Goal: Task Accomplishment & Management: Manage account settings

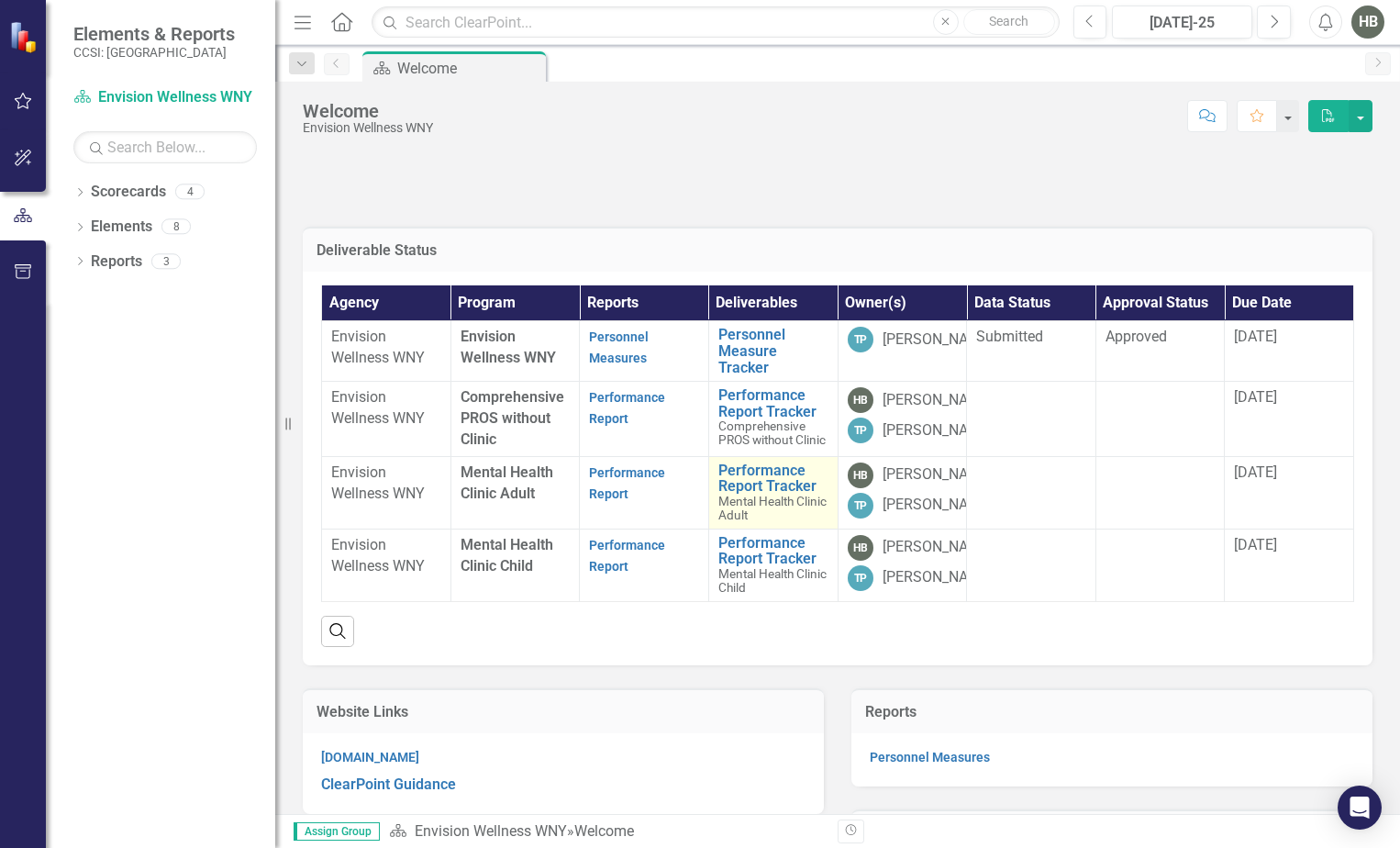
drag, startPoint x: 758, startPoint y: 509, endPoint x: 766, endPoint y: 526, distance: 18.8
click at [758, 509] on span "Mental Health Clinic Adult" at bounding box center [773, 507] width 108 height 28
click at [610, 501] on link "Performance Report" at bounding box center [627, 482] width 76 height 36
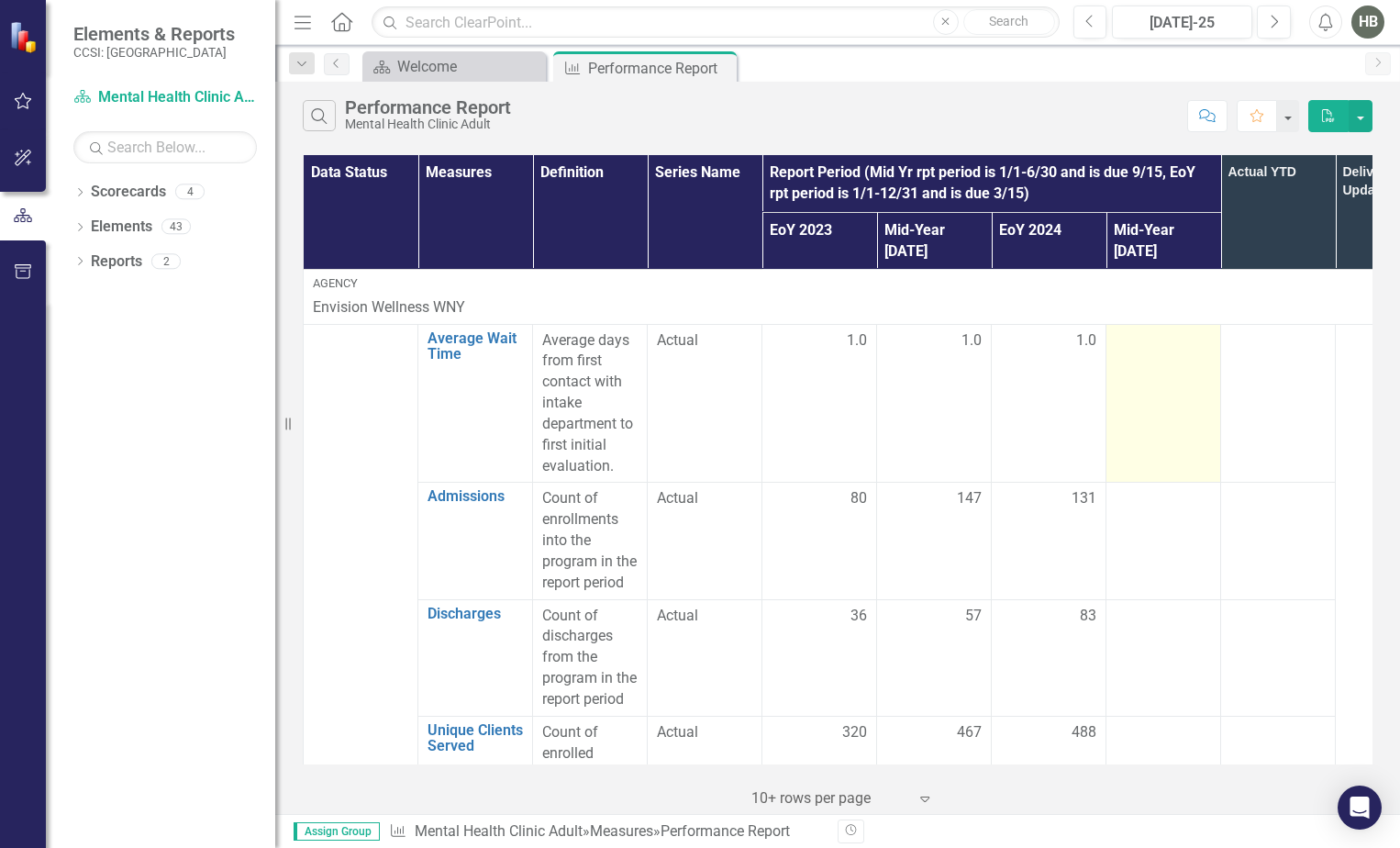
click at [1172, 339] on td at bounding box center [1164, 403] width 115 height 159
click at [1174, 345] on td at bounding box center [1164, 403] width 115 height 159
click at [1168, 331] on div at bounding box center [1164, 342] width 96 height 22
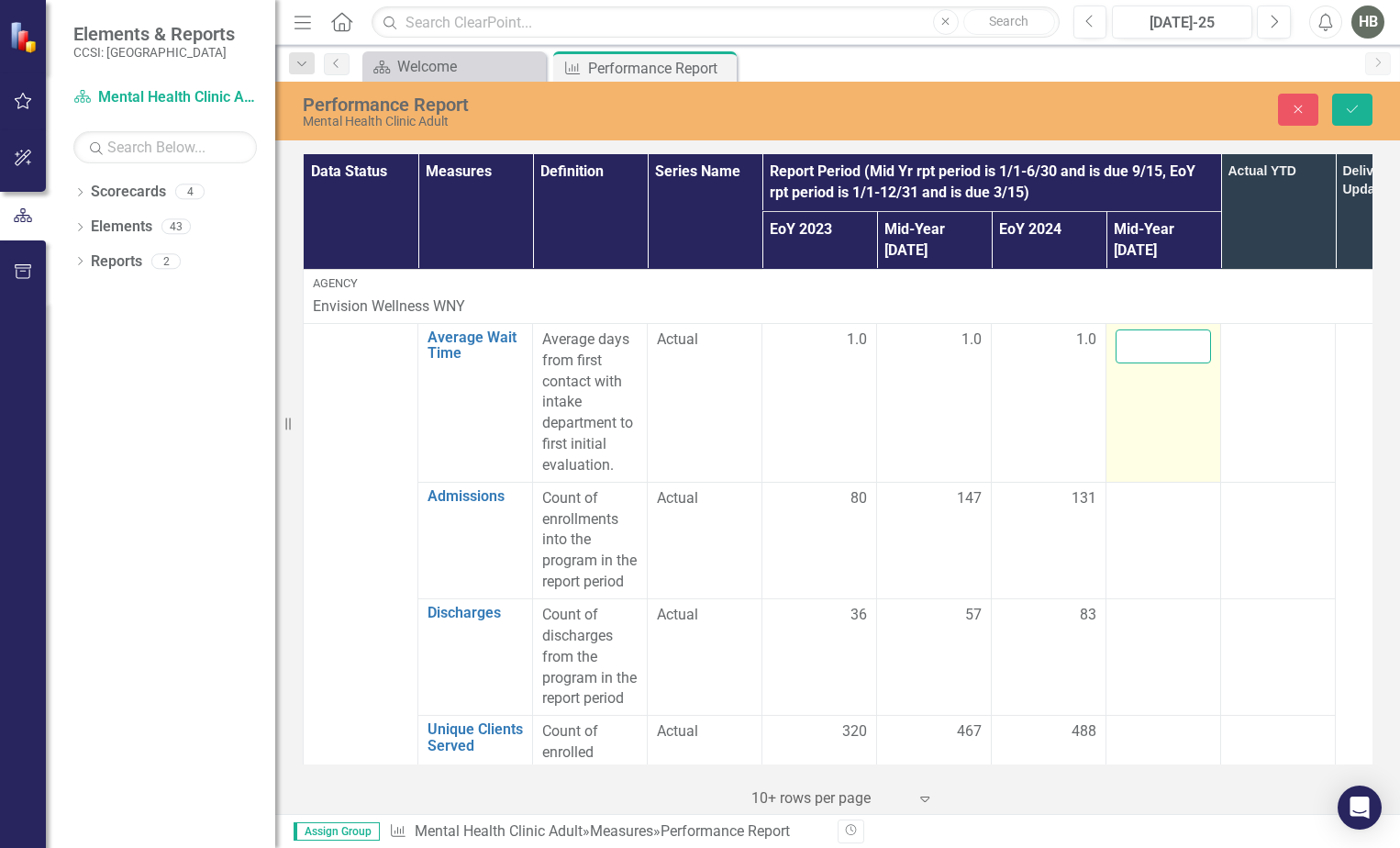
click at [1167, 330] on input "number" at bounding box center [1164, 346] width 96 height 34
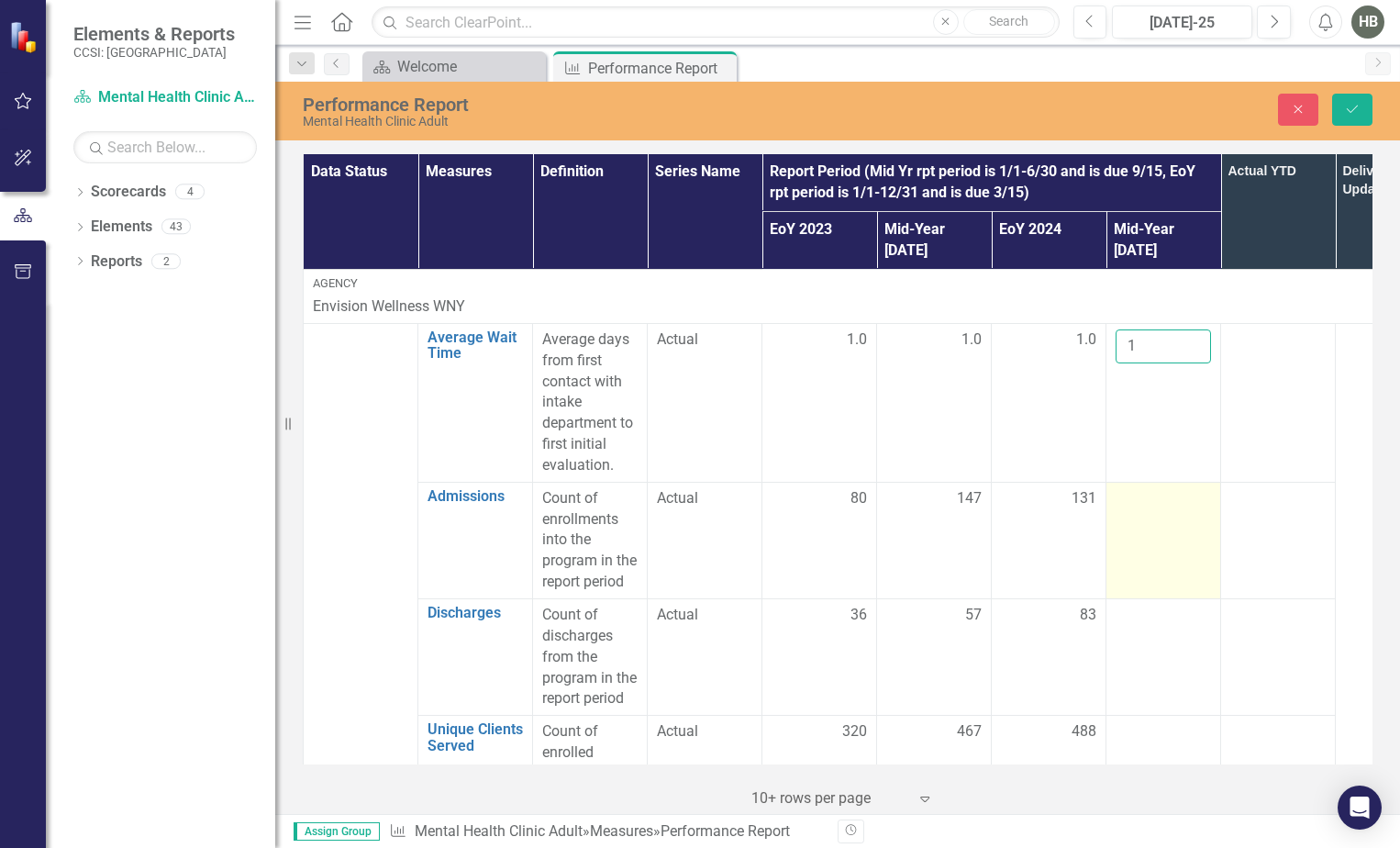
type input "1"
click at [1132, 492] on td at bounding box center [1164, 539] width 115 height 117
click at [1132, 492] on input "number" at bounding box center [1164, 504] width 96 height 34
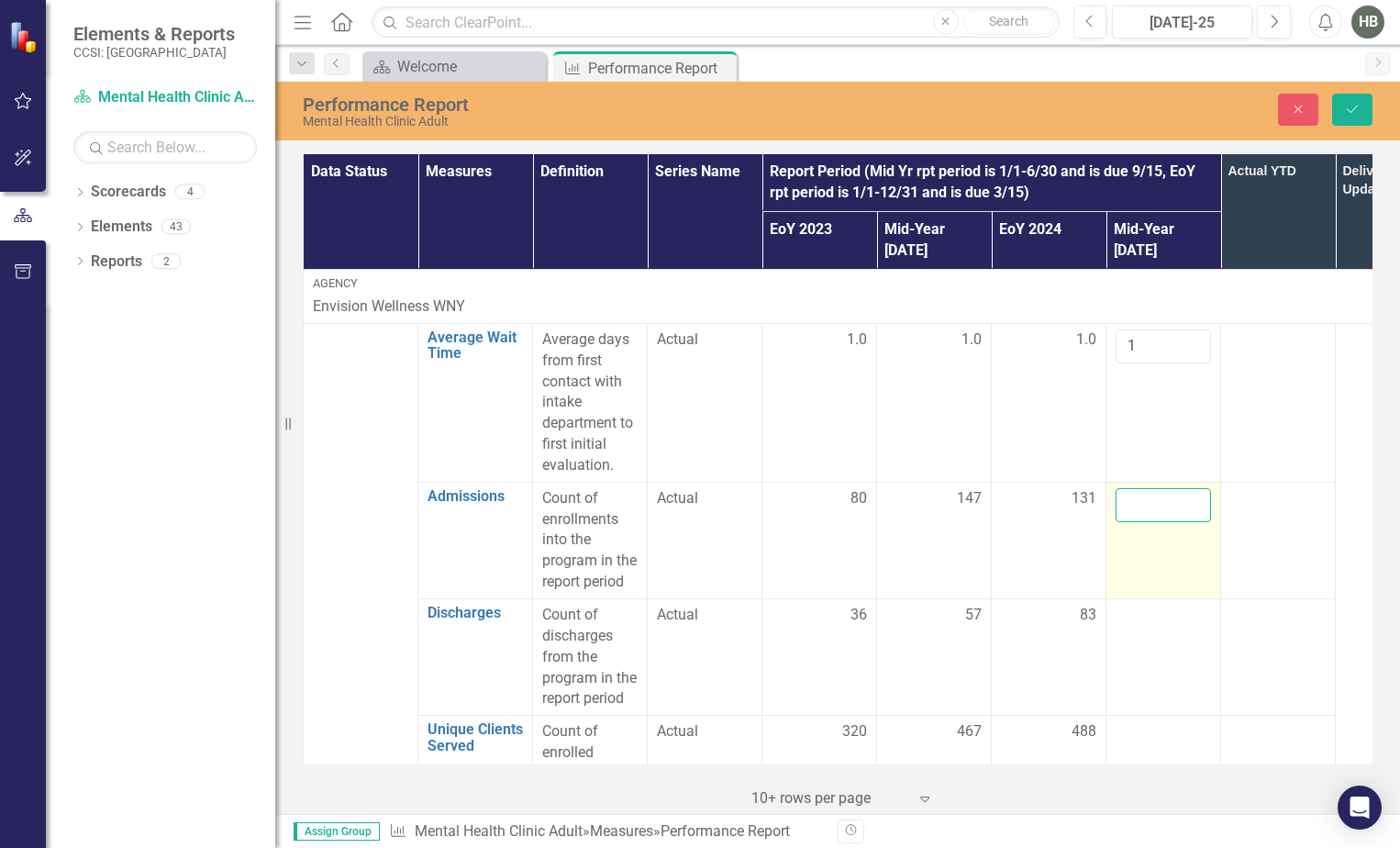
click at [1153, 488] on input "number" at bounding box center [1164, 504] width 96 height 34
click at [234, 102] on link "Scorecard Mental Health Clinic Adult" at bounding box center [165, 97] width 184 height 21
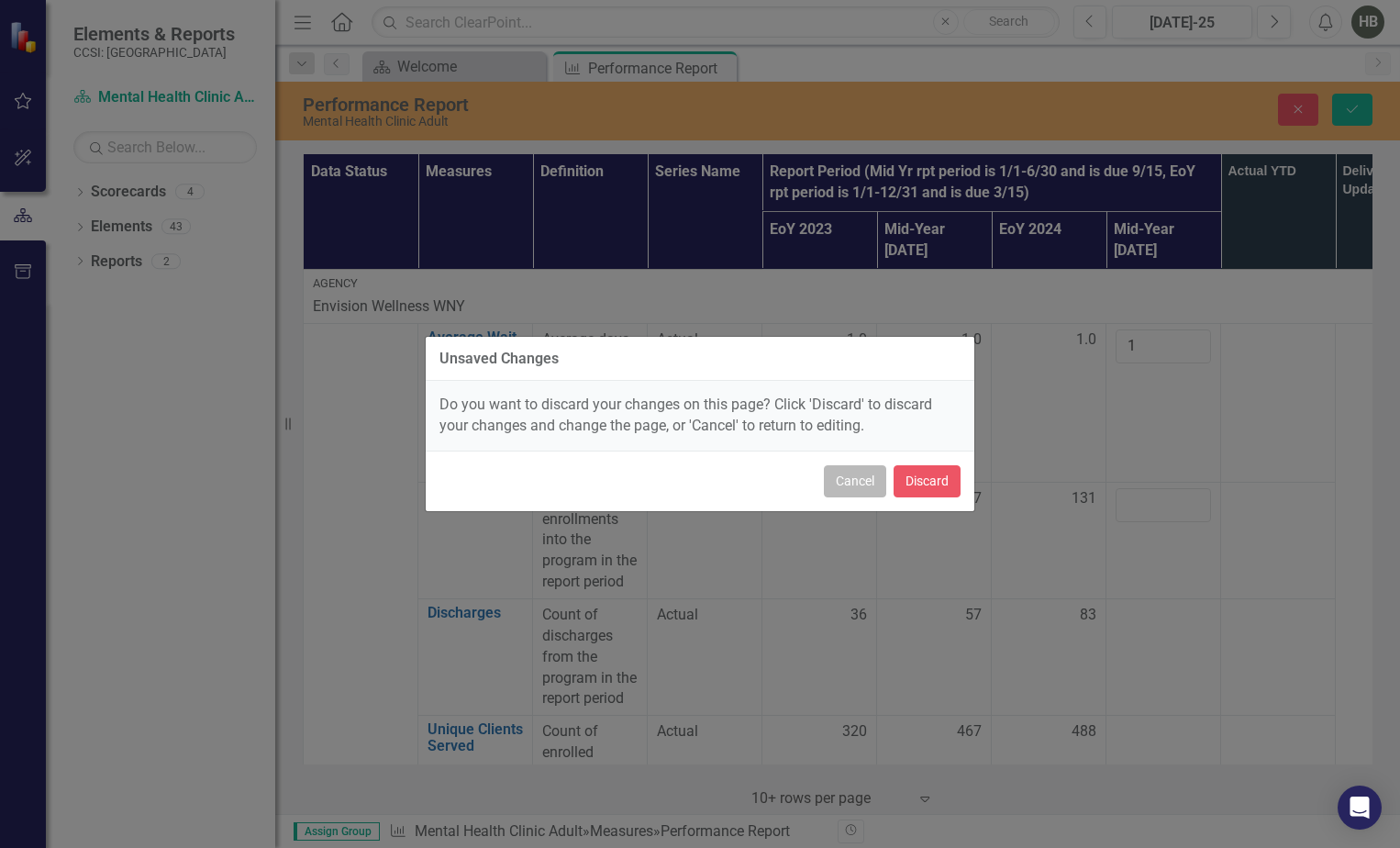
click at [860, 477] on button "Cancel" at bounding box center [855, 481] width 62 height 32
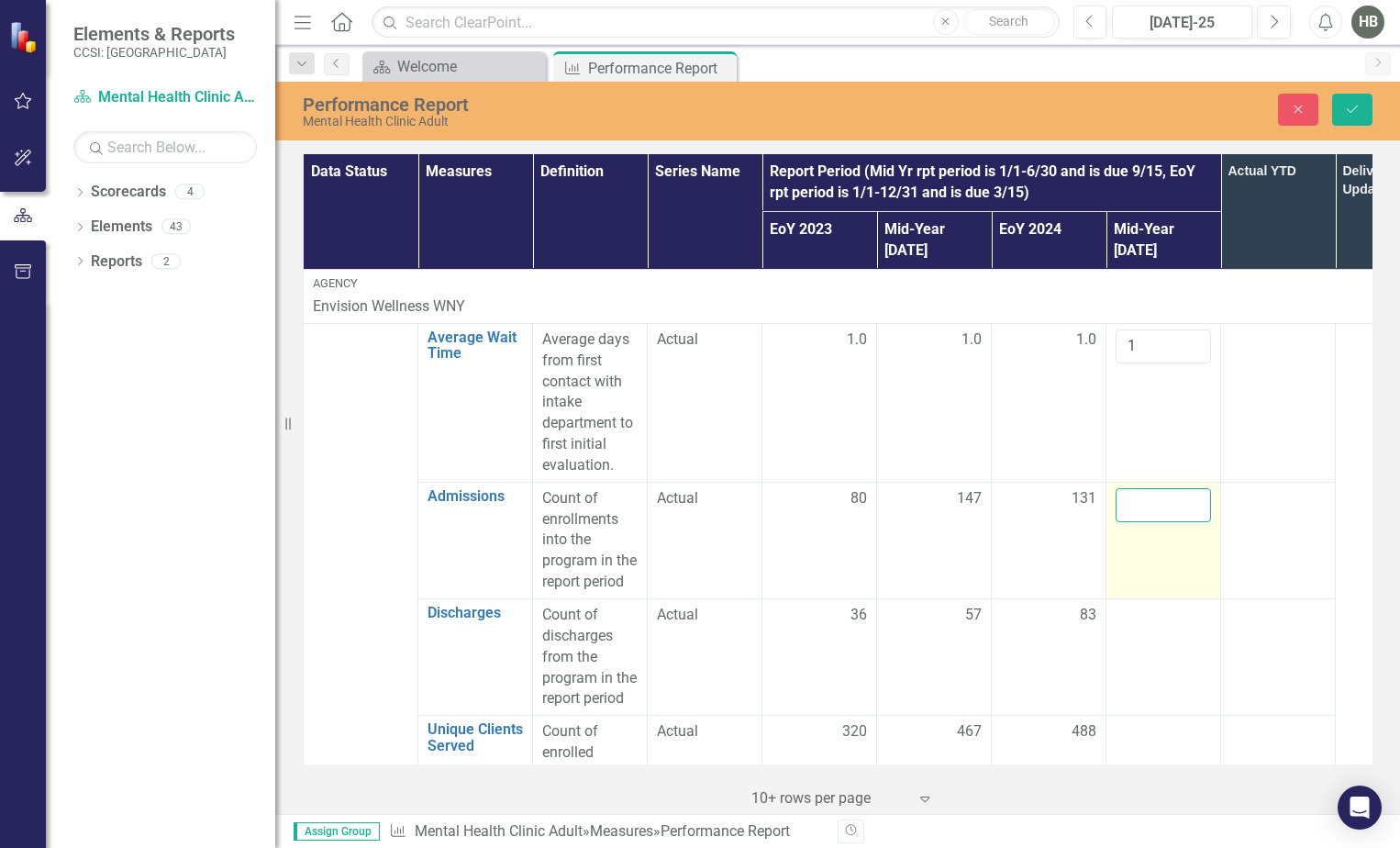
click at [1135, 488] on input "number" at bounding box center [1164, 504] width 96 height 34
type input "70"
click at [1343, 111] on button "Save" at bounding box center [1352, 109] width 40 height 32
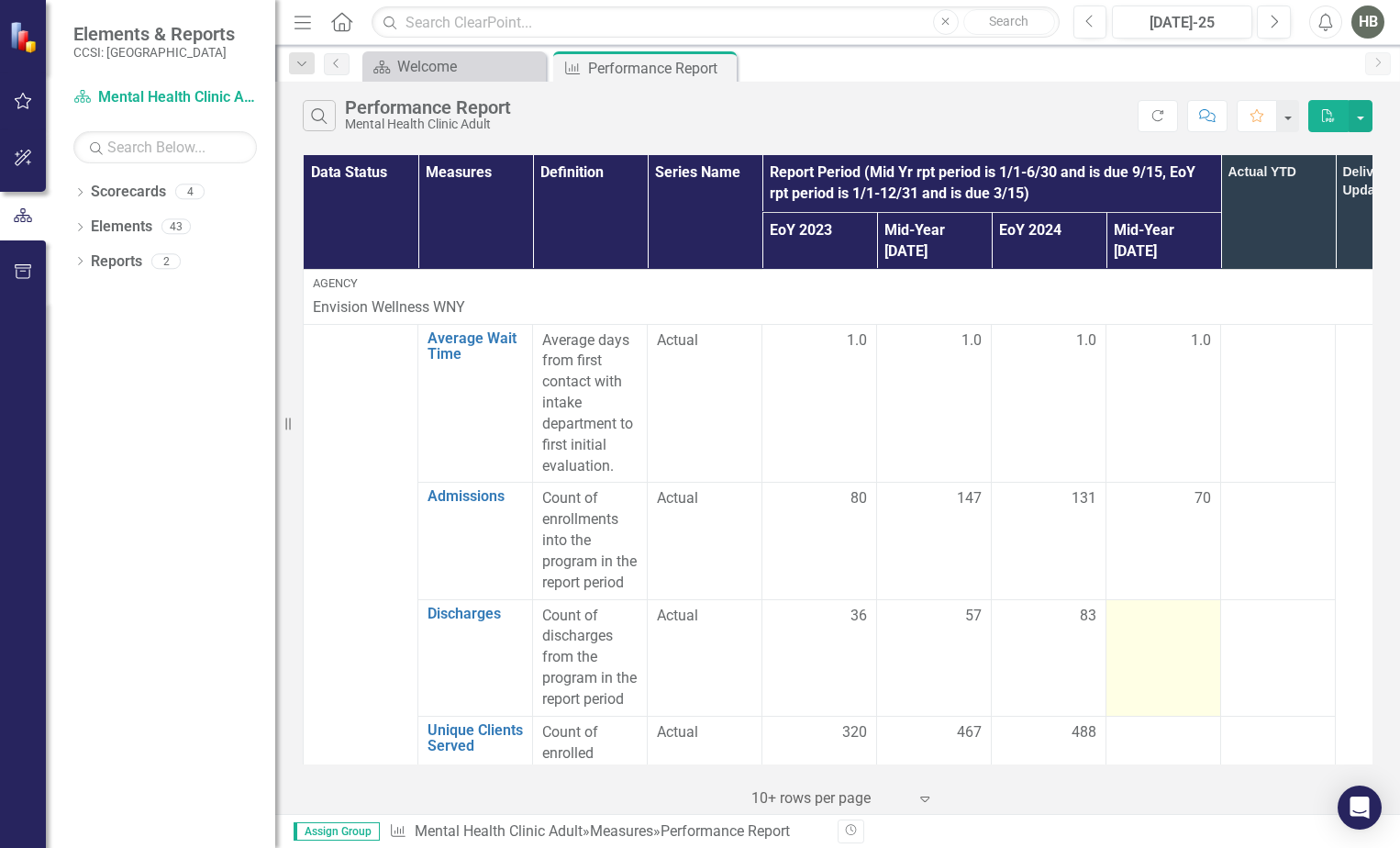
click at [1135, 605] on div at bounding box center [1164, 616] width 96 height 22
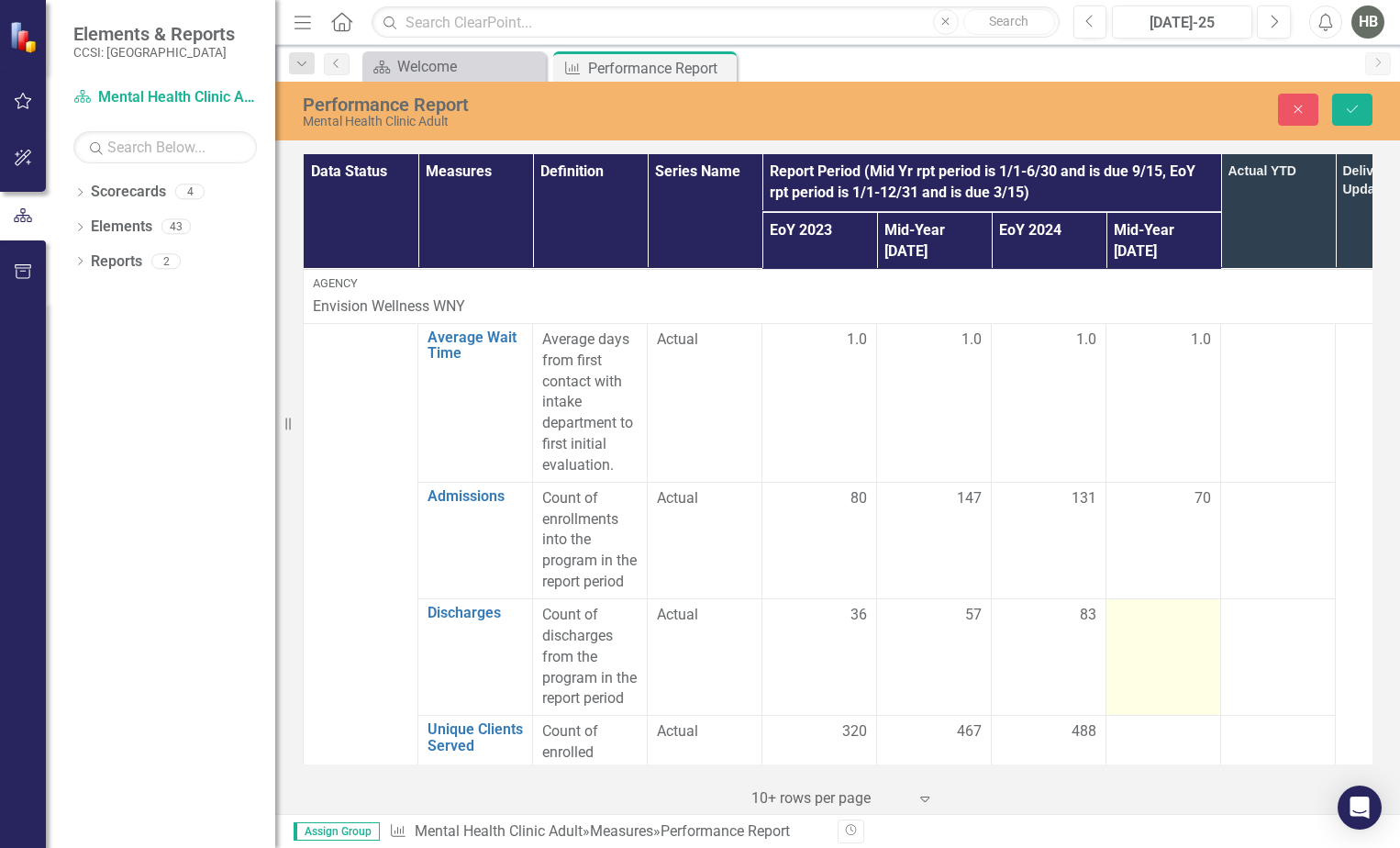
click at [1125, 605] on div at bounding box center [1164, 616] width 96 height 22
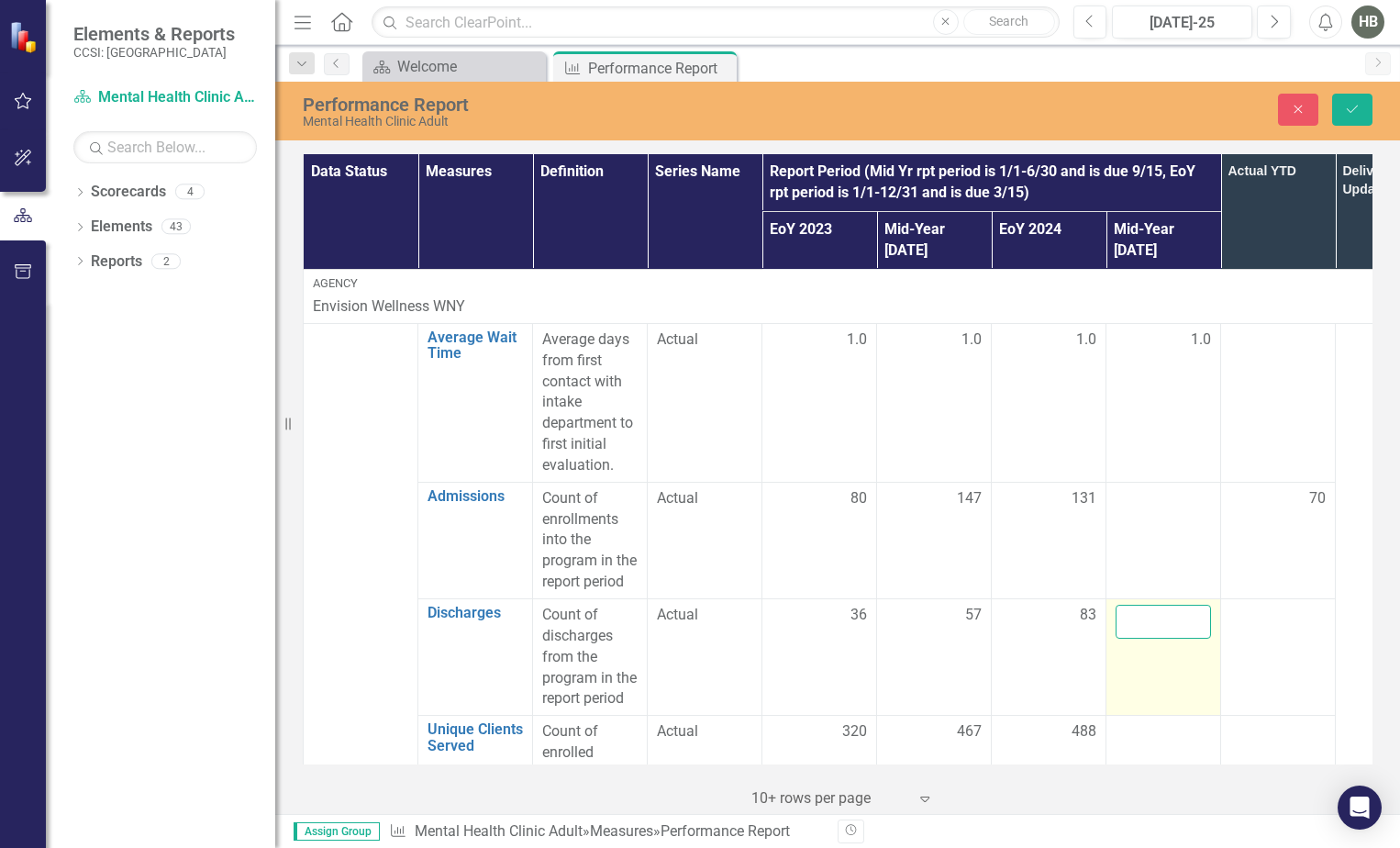
click at [1125, 605] on input "number" at bounding box center [1164, 621] width 96 height 34
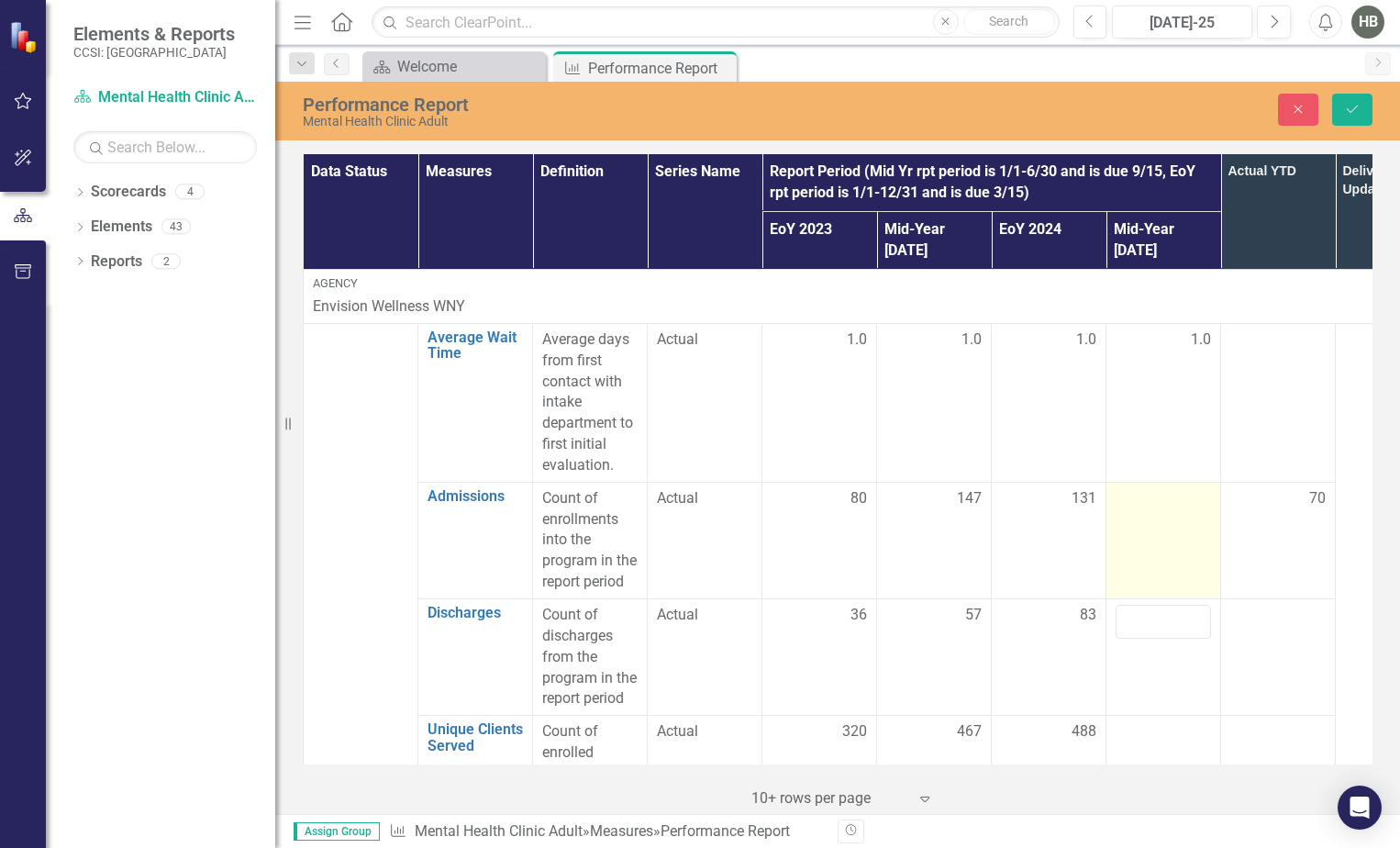
click at [1167, 525] on td at bounding box center [1164, 539] width 115 height 117
click at [1168, 500] on td at bounding box center [1164, 539] width 115 height 117
drag, startPoint x: 1168, startPoint y: 500, endPoint x: 1146, endPoint y: 482, distance: 28.4
click at [1146, 488] on input "number" at bounding box center [1164, 504] width 96 height 34
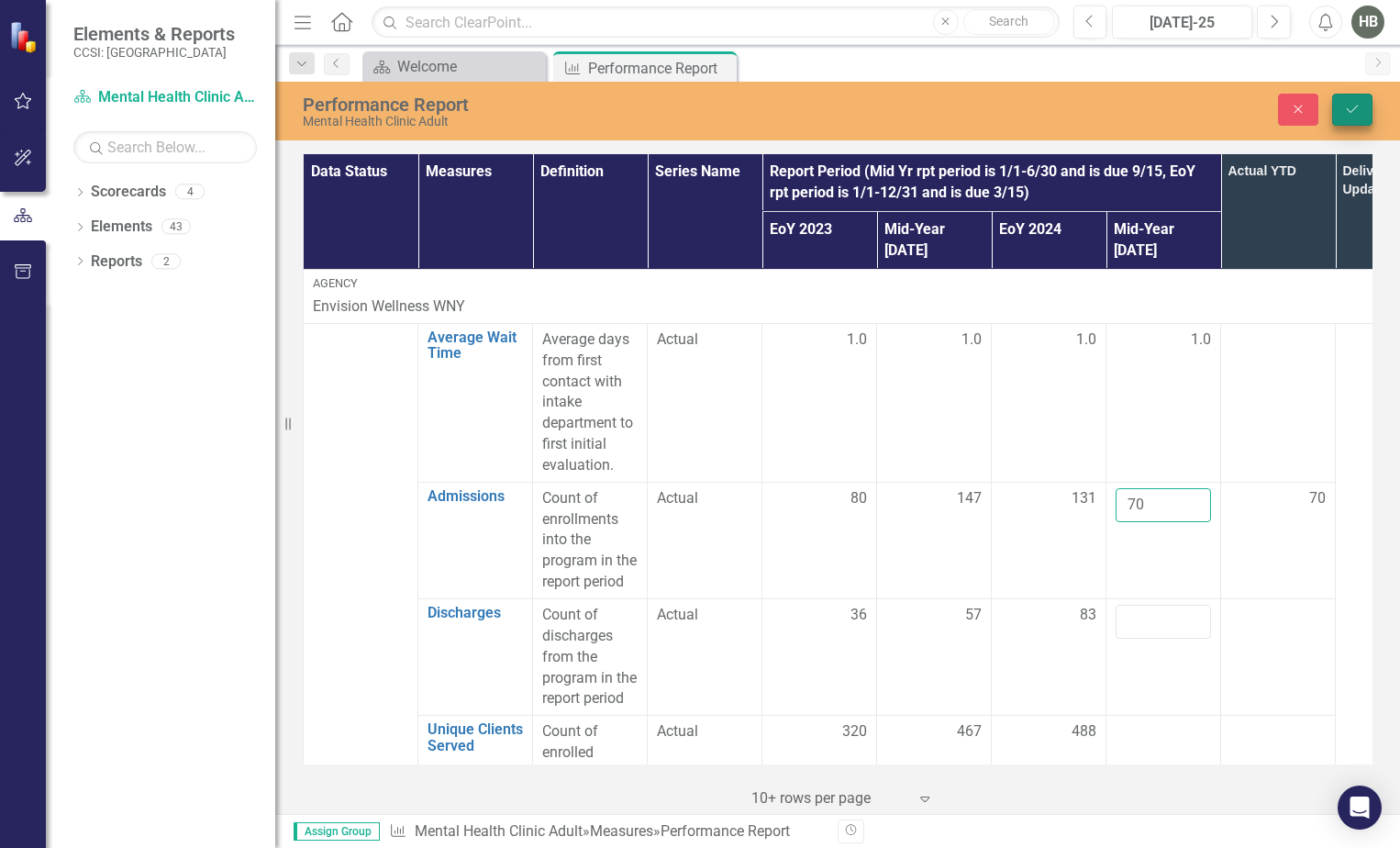
type input "70"
drag, startPoint x: 1358, startPoint y: 114, endPoint x: 1310, endPoint y: 437, distance: 326.5
click at [1358, 113] on icon "Save" at bounding box center [1352, 109] width 17 height 13
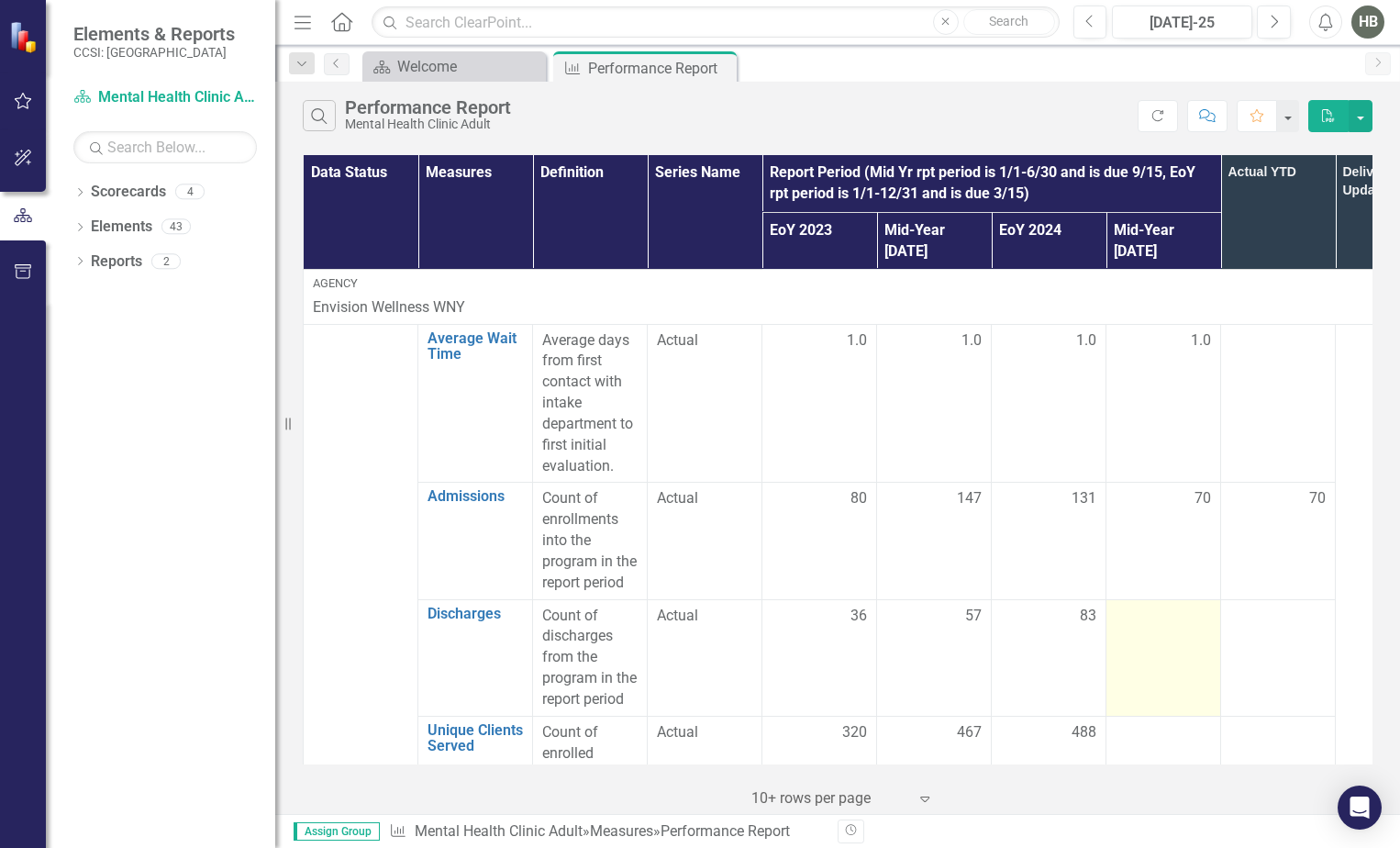
click at [1146, 605] on div at bounding box center [1164, 616] width 96 height 22
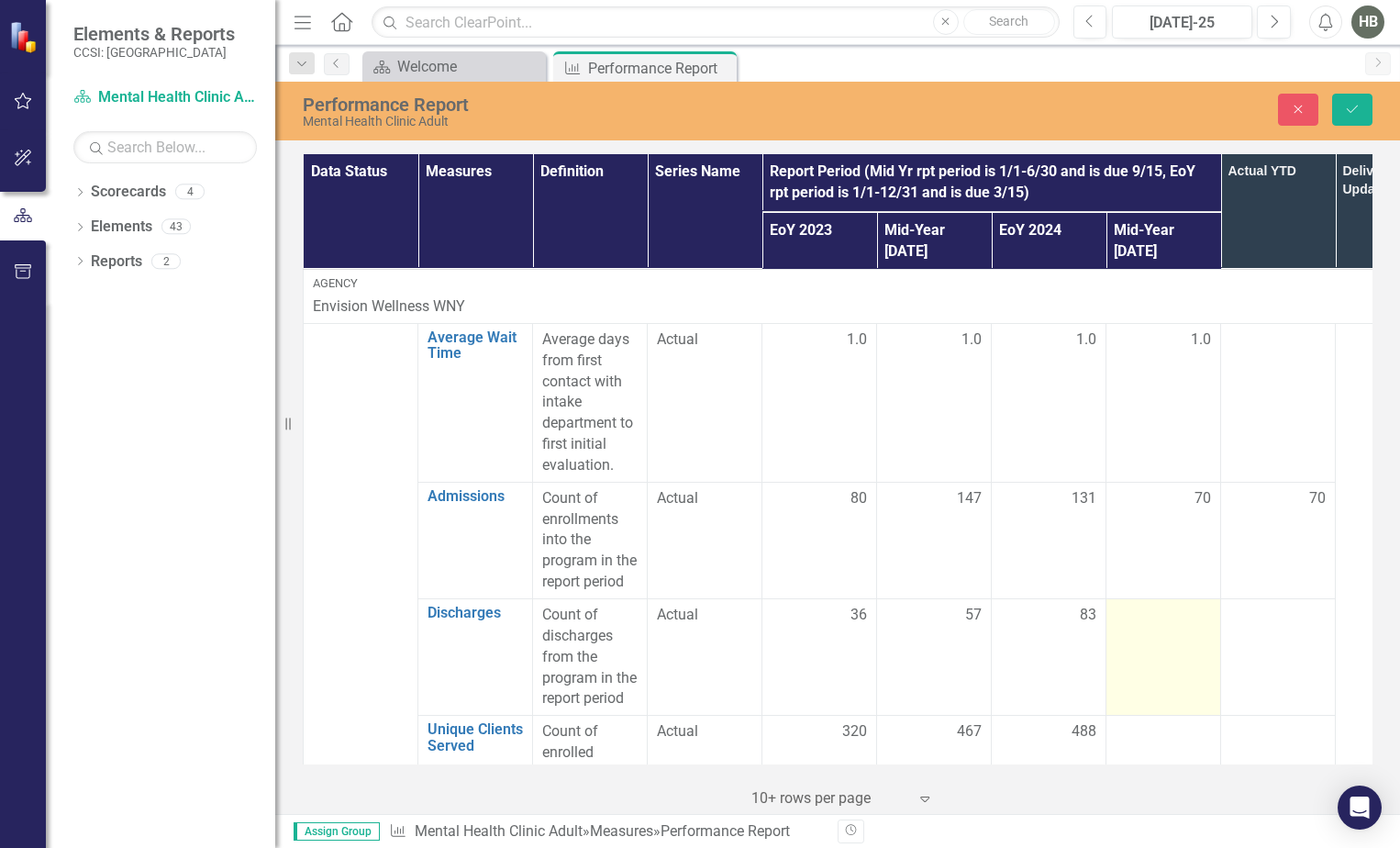
click at [1146, 605] on div at bounding box center [1164, 616] width 96 height 22
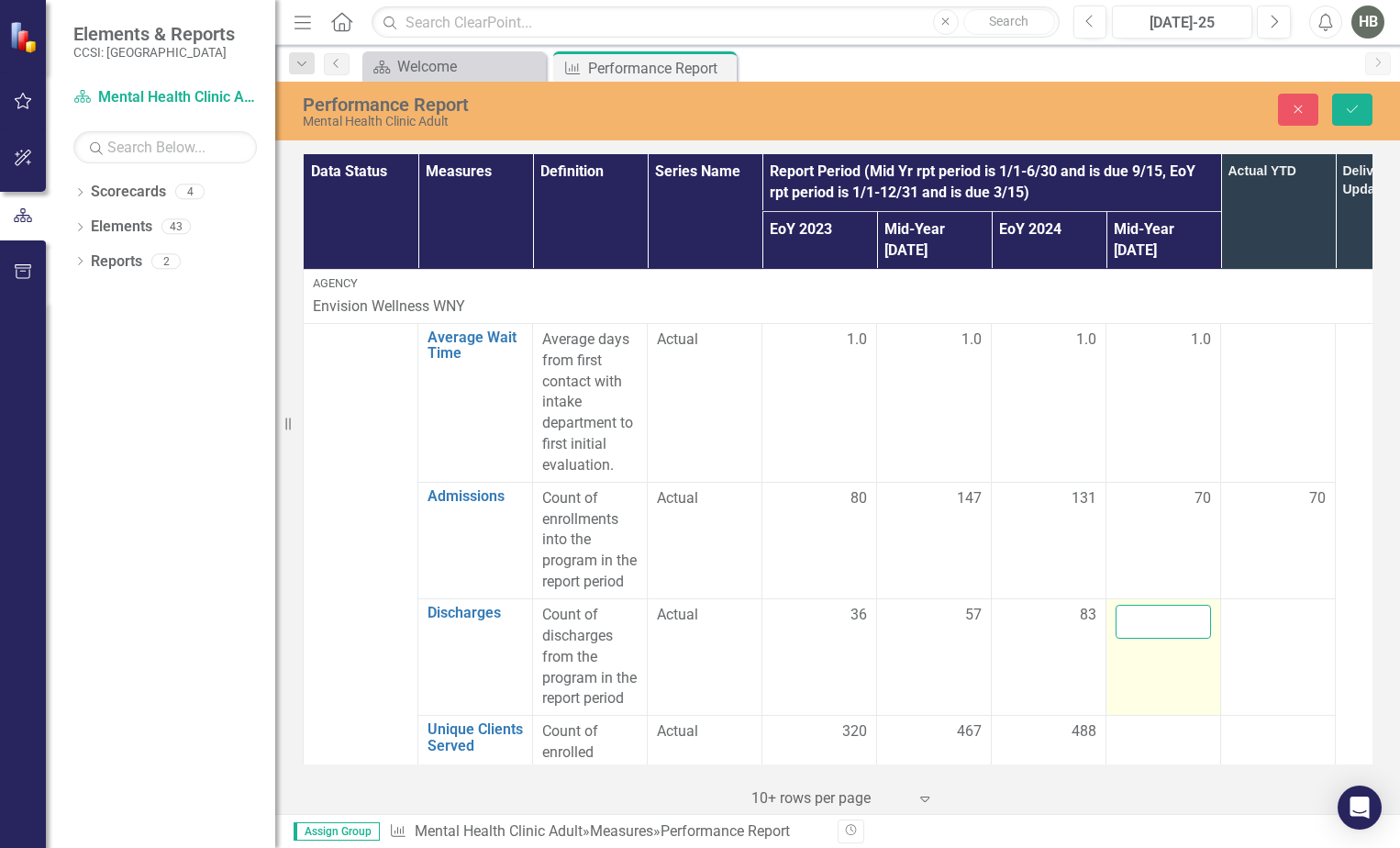
click at [1158, 605] on input "number" at bounding box center [1164, 621] width 96 height 34
type input "91"
click at [1355, 111] on icon "Save" at bounding box center [1352, 109] width 17 height 13
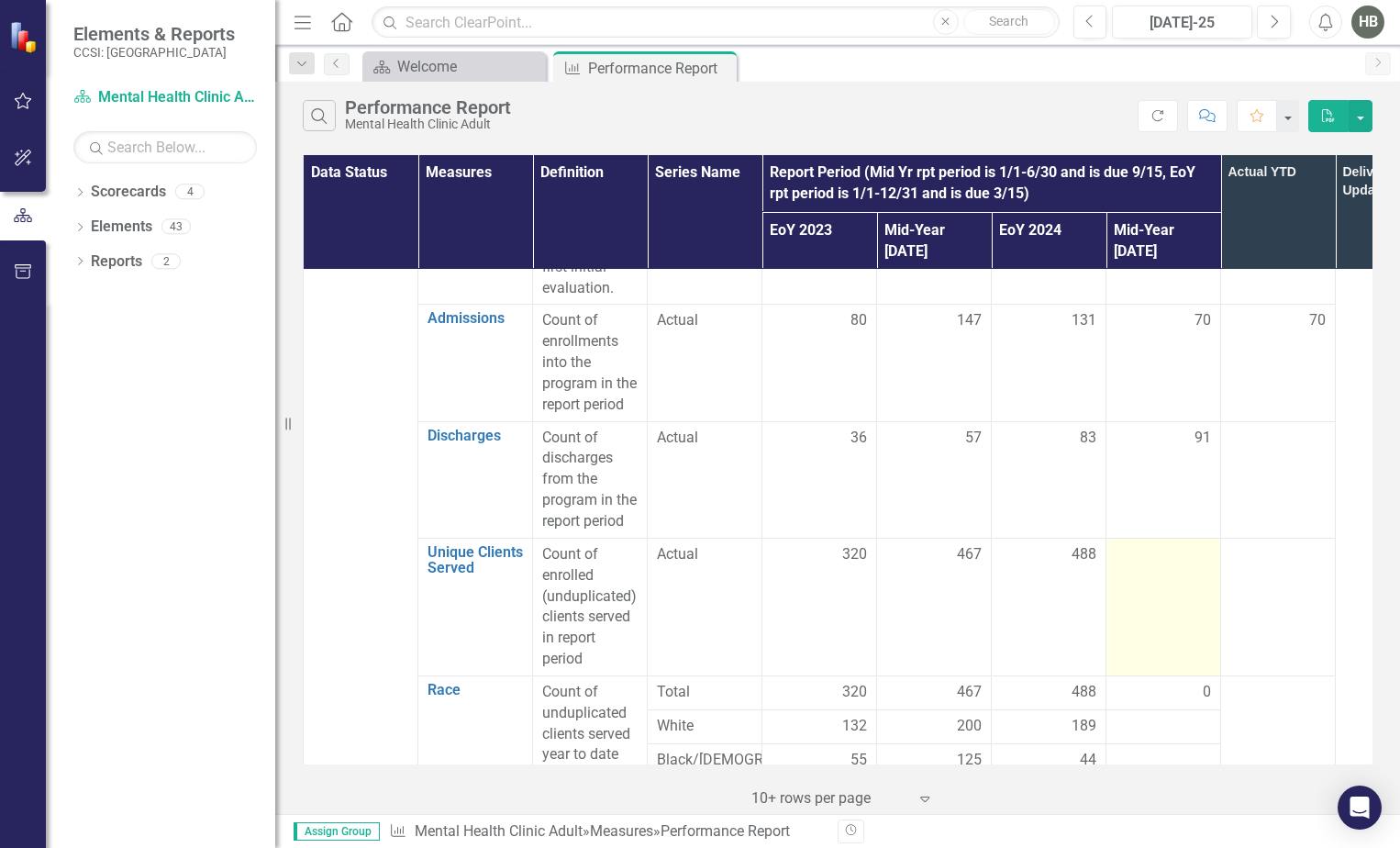
scroll to position [184, 0]
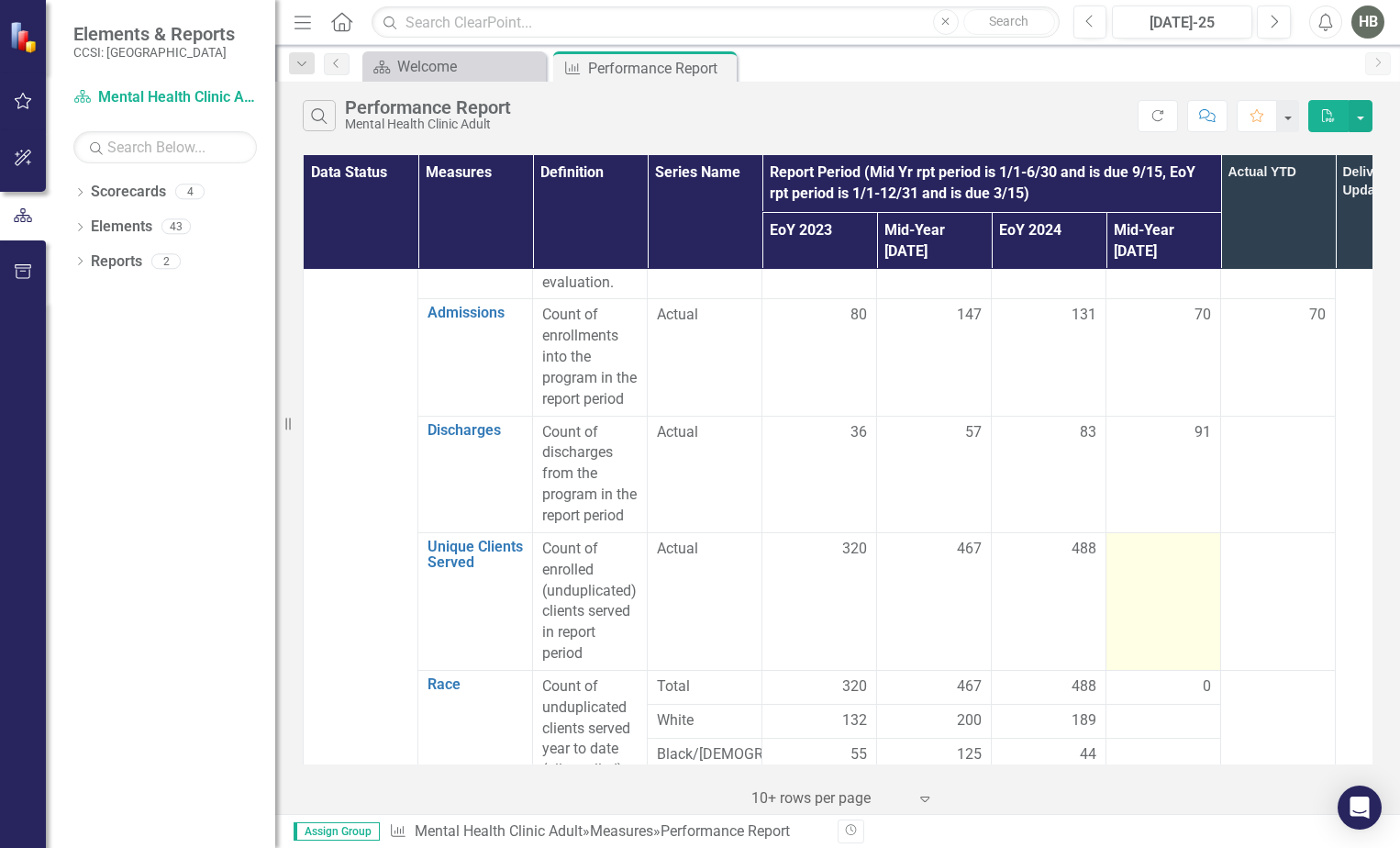
click at [1154, 538] on div at bounding box center [1164, 549] width 96 height 22
click at [1141, 538] on div at bounding box center [1164, 549] width 96 height 22
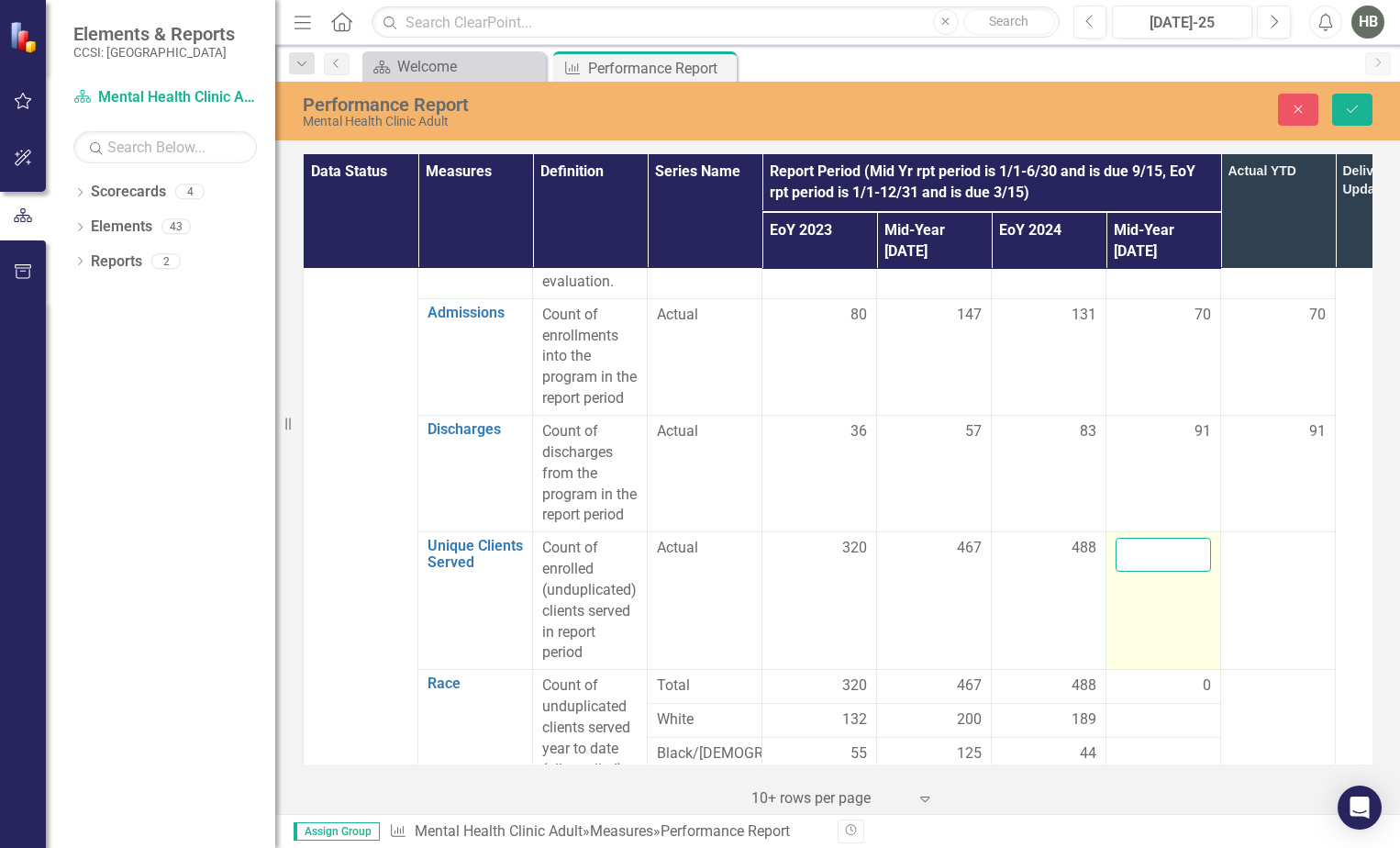
click at [1141, 537] on input "number" at bounding box center [1164, 554] width 96 height 34
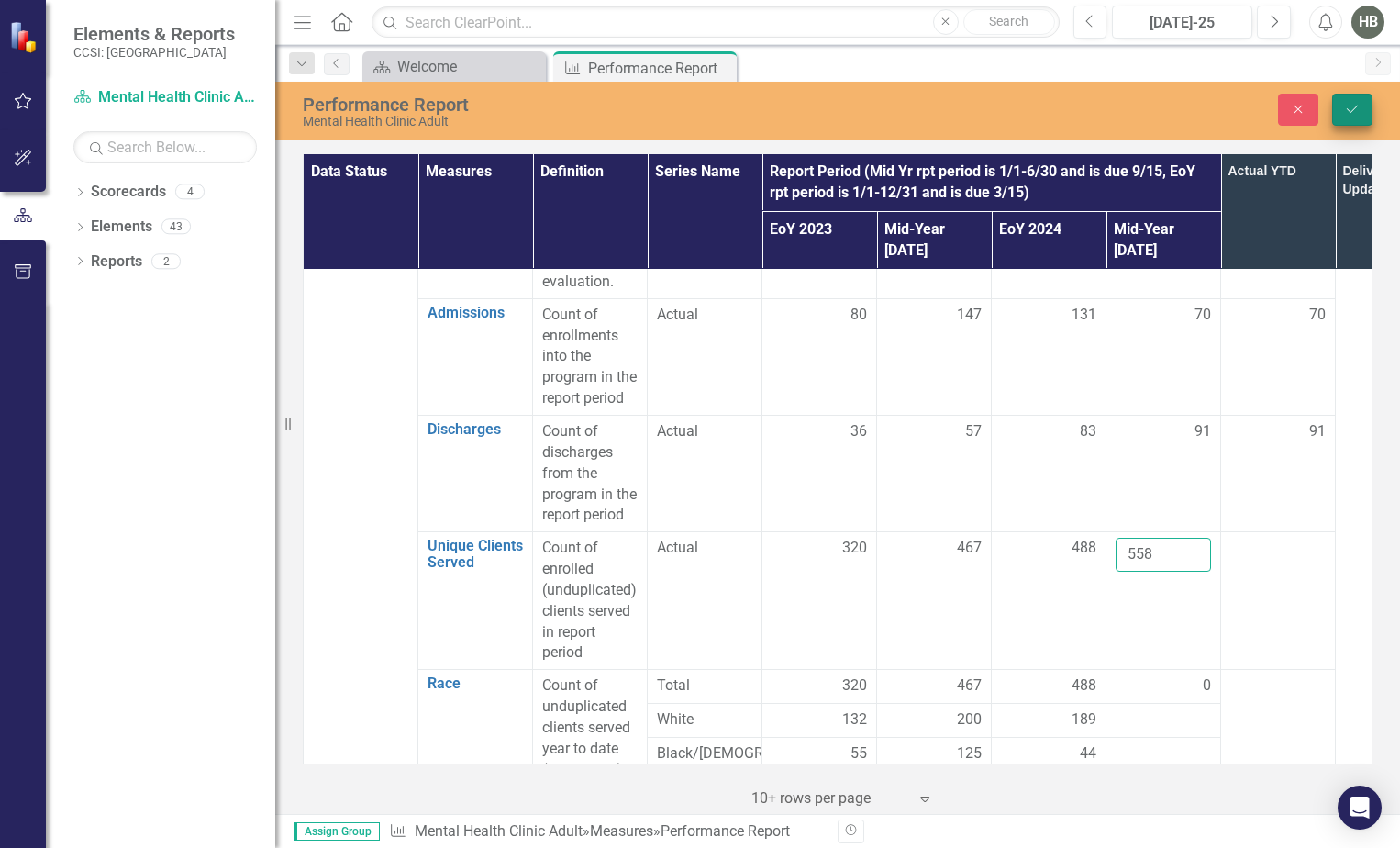
type input "558"
click at [1355, 109] on icon "Save" at bounding box center [1352, 109] width 17 height 13
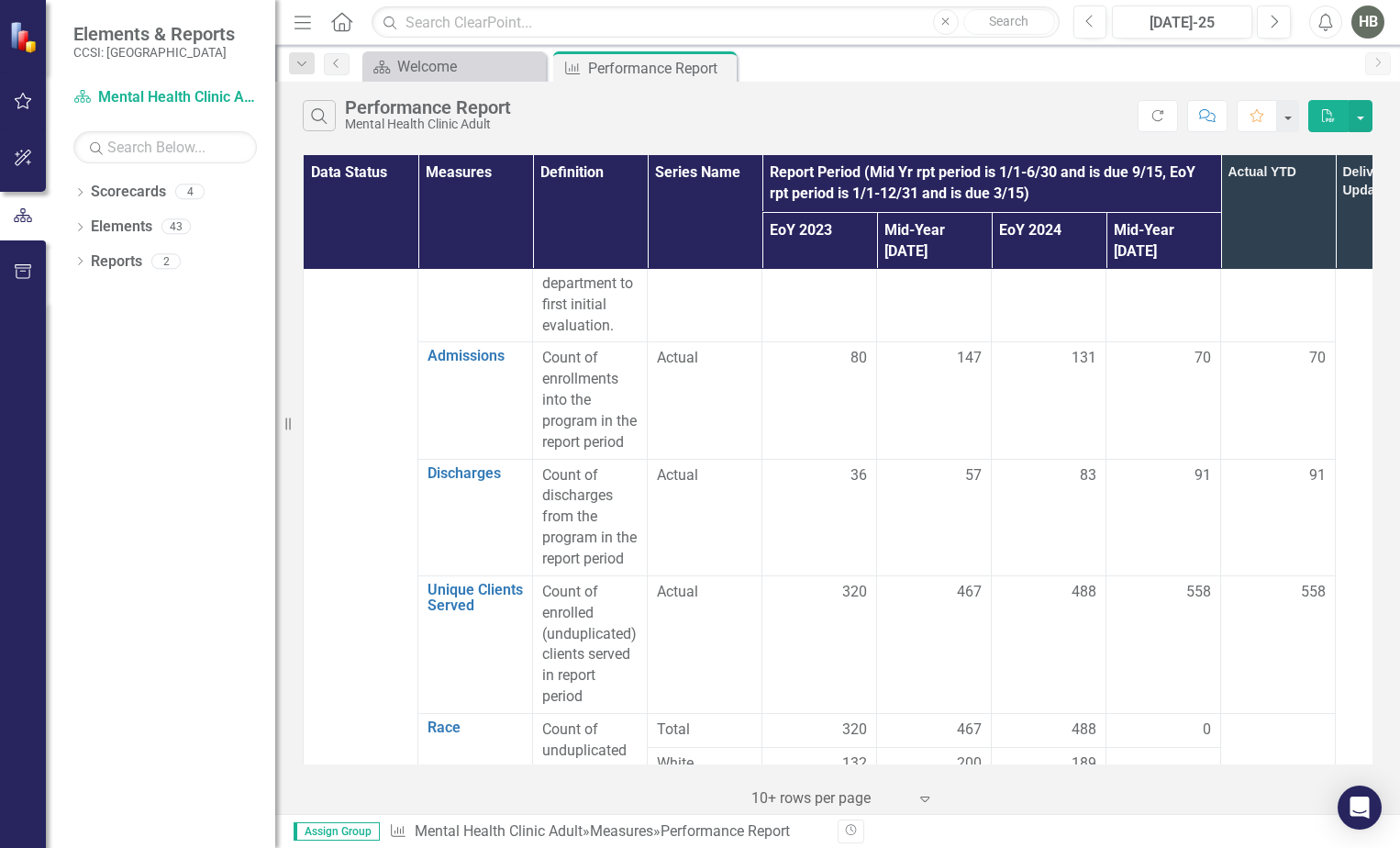
scroll to position [367, 0]
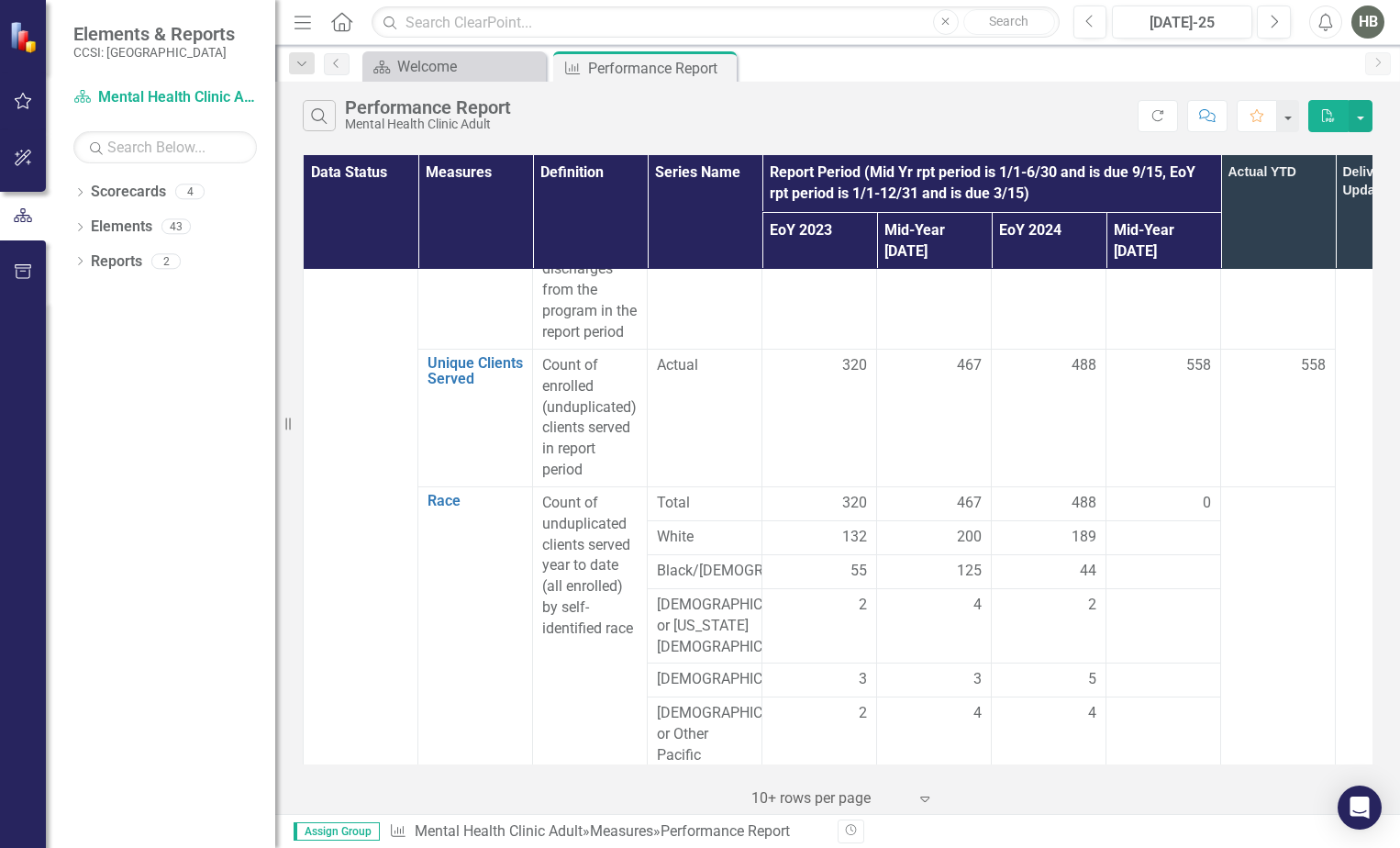
click at [1151, 492] on div "0" at bounding box center [1164, 503] width 96 height 21
click at [1156, 526] on div at bounding box center [1164, 537] width 96 height 22
